Goal: Information Seeking & Learning: Learn about a topic

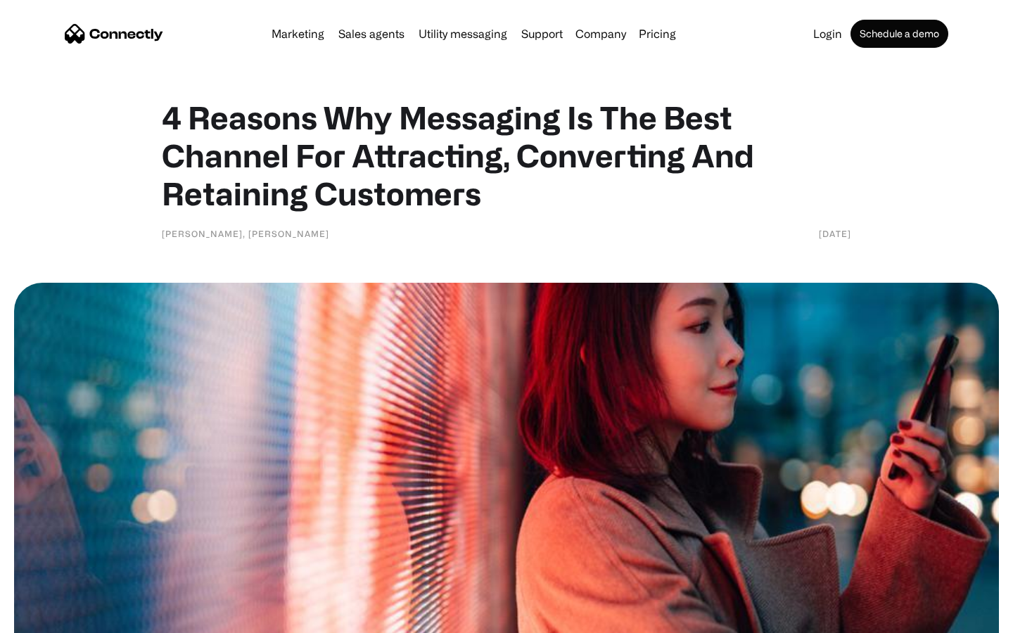
scroll to position [2785, 0]
